Goal: Communication & Community: Ask a question

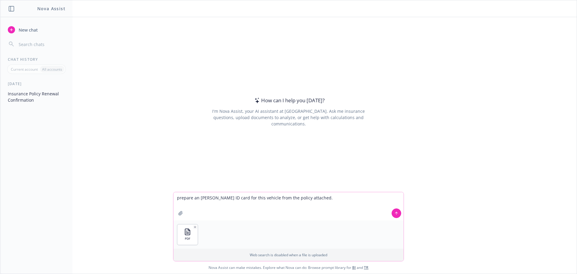
type textarea "prepare an [PERSON_NAME] ID card for this vehicle from the policy attached."
click at [394, 214] on icon at bounding box center [396, 213] width 4 height 4
